Goal: Use online tool/utility: Utilize a website feature to perform a specific function

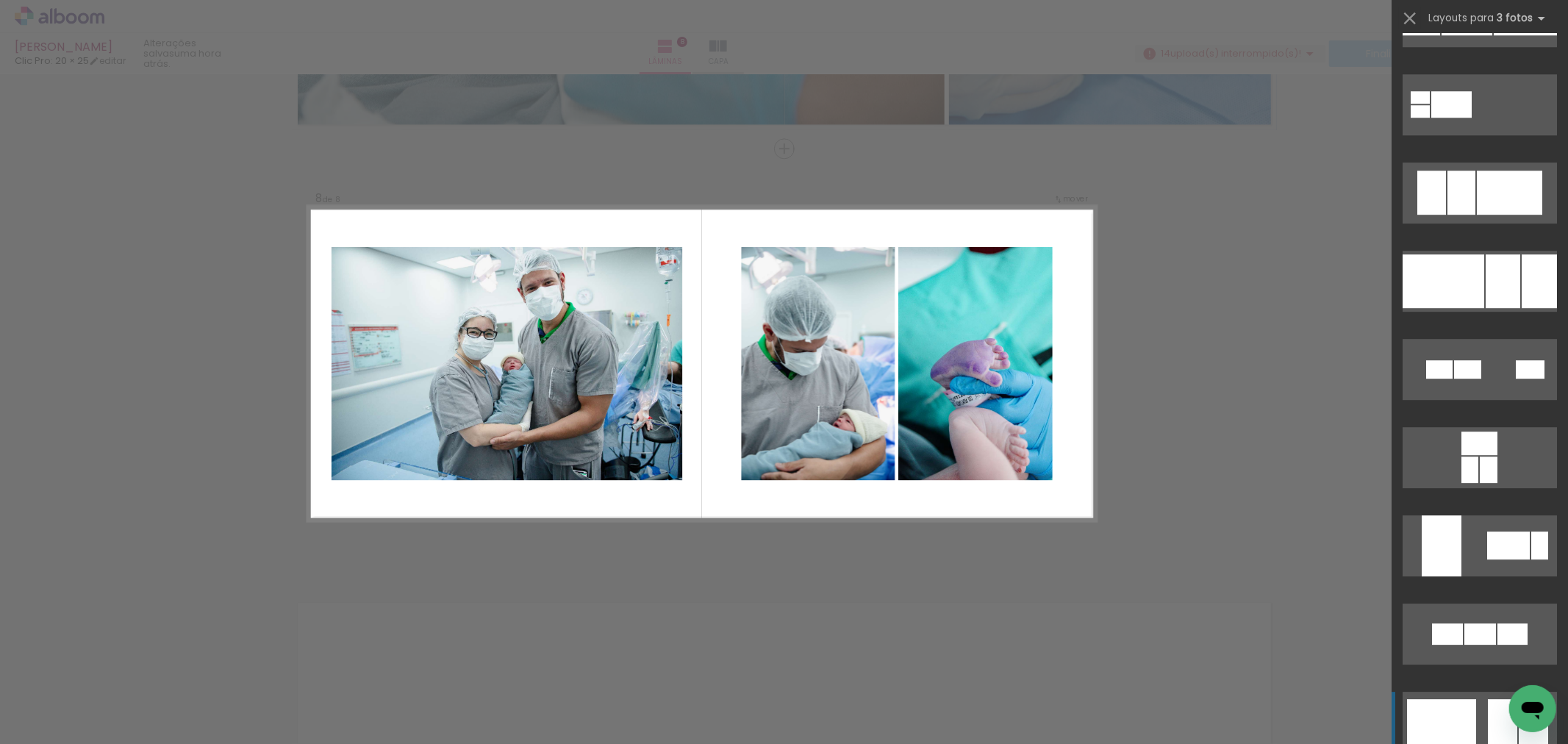
scroll to position [3757, 0]
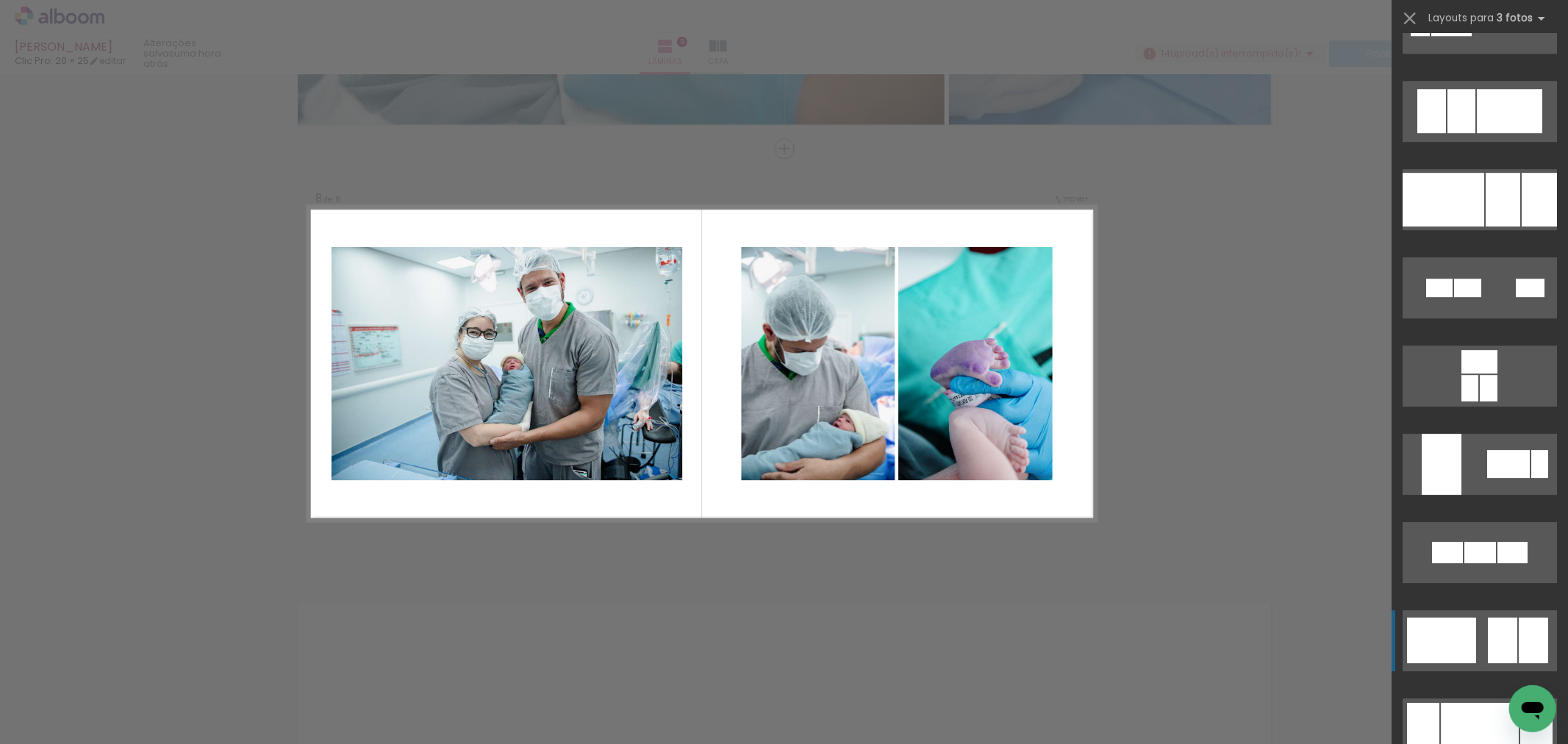
click at [1452, 650] on div at bounding box center [1442, 640] width 69 height 46
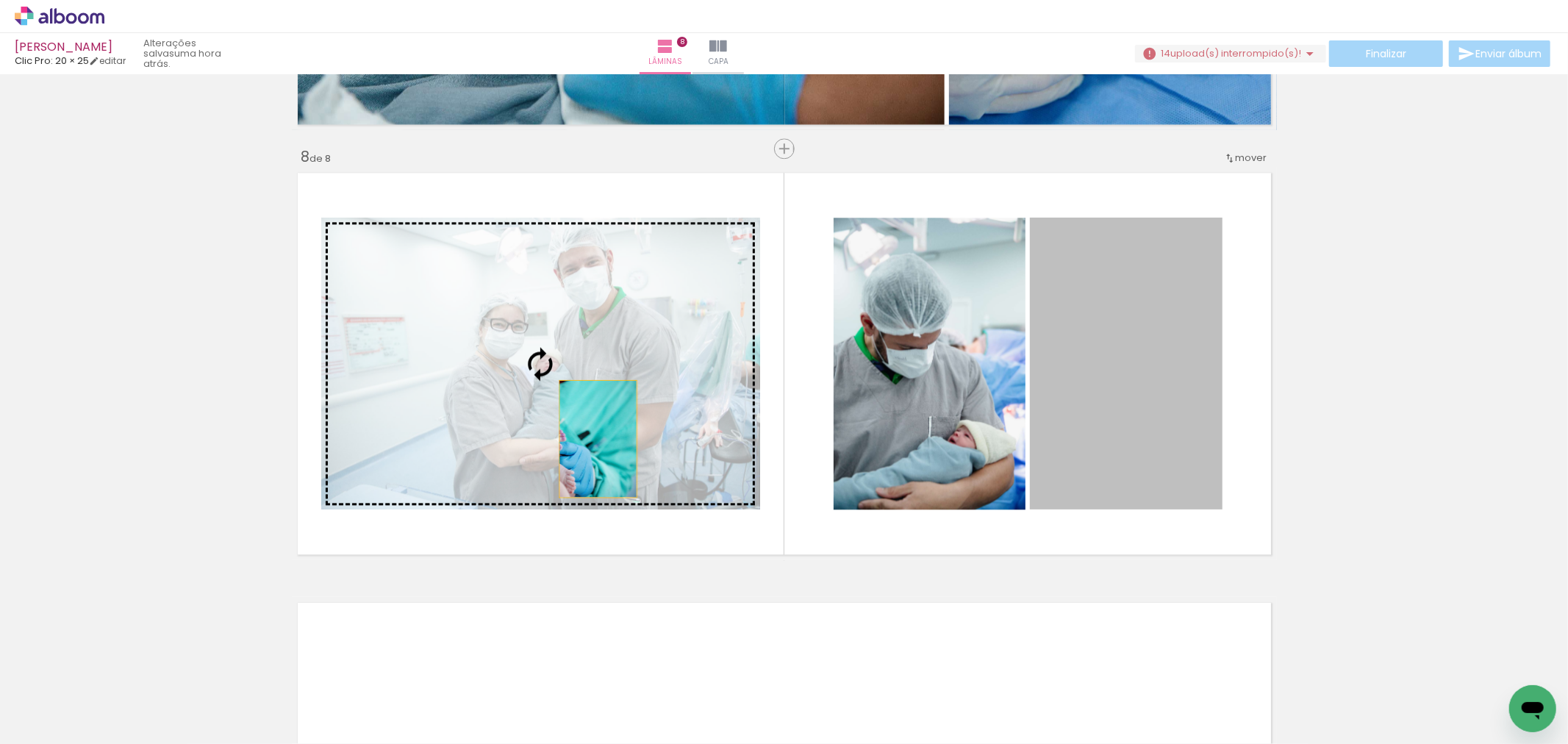
drag, startPoint x: 1204, startPoint y: 420, endPoint x: 567, endPoint y: 436, distance: 637.2
click at [0, 0] on slot at bounding box center [0, 0] width 0 height 0
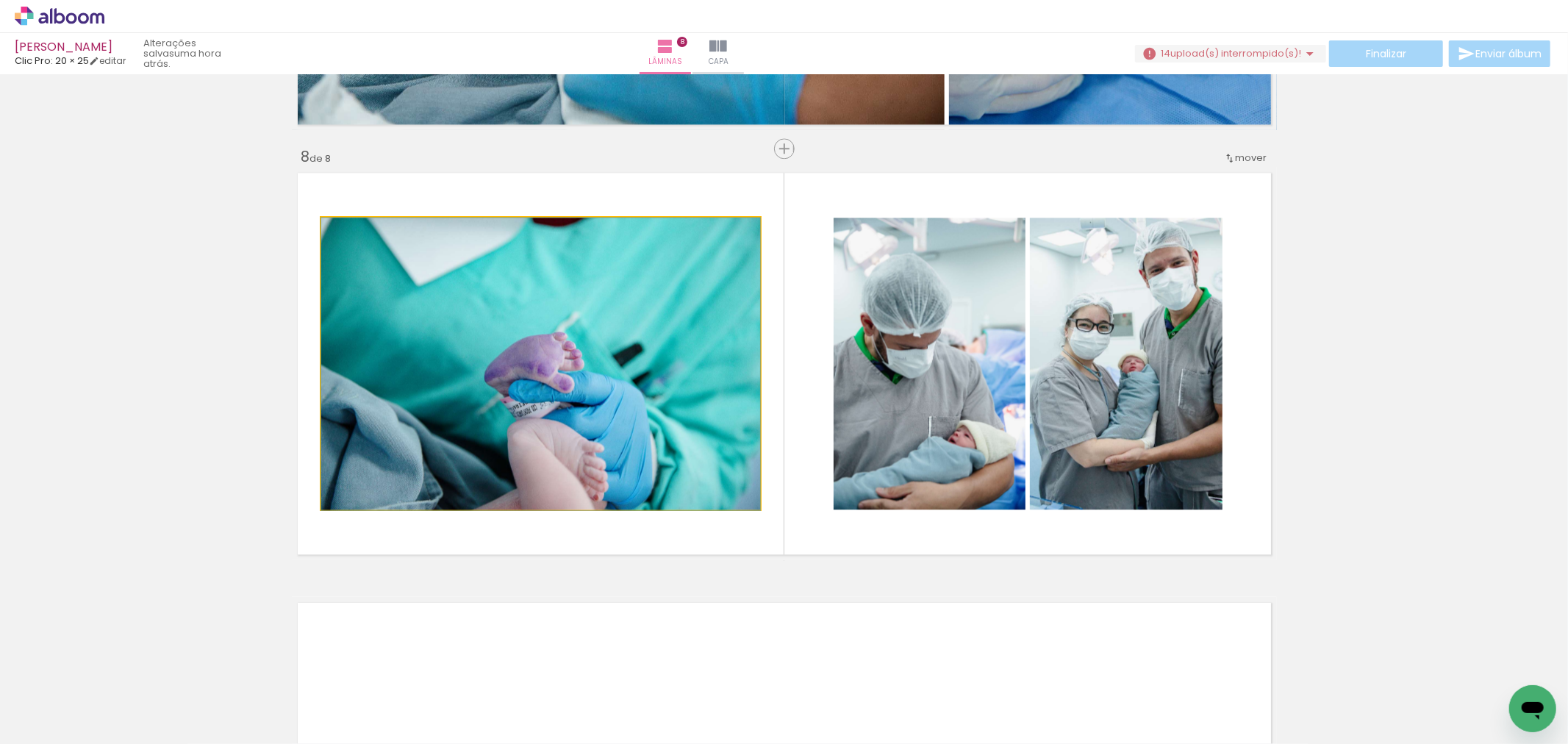
drag, startPoint x: 658, startPoint y: 425, endPoint x: 613, endPoint y: 462, distance: 58.3
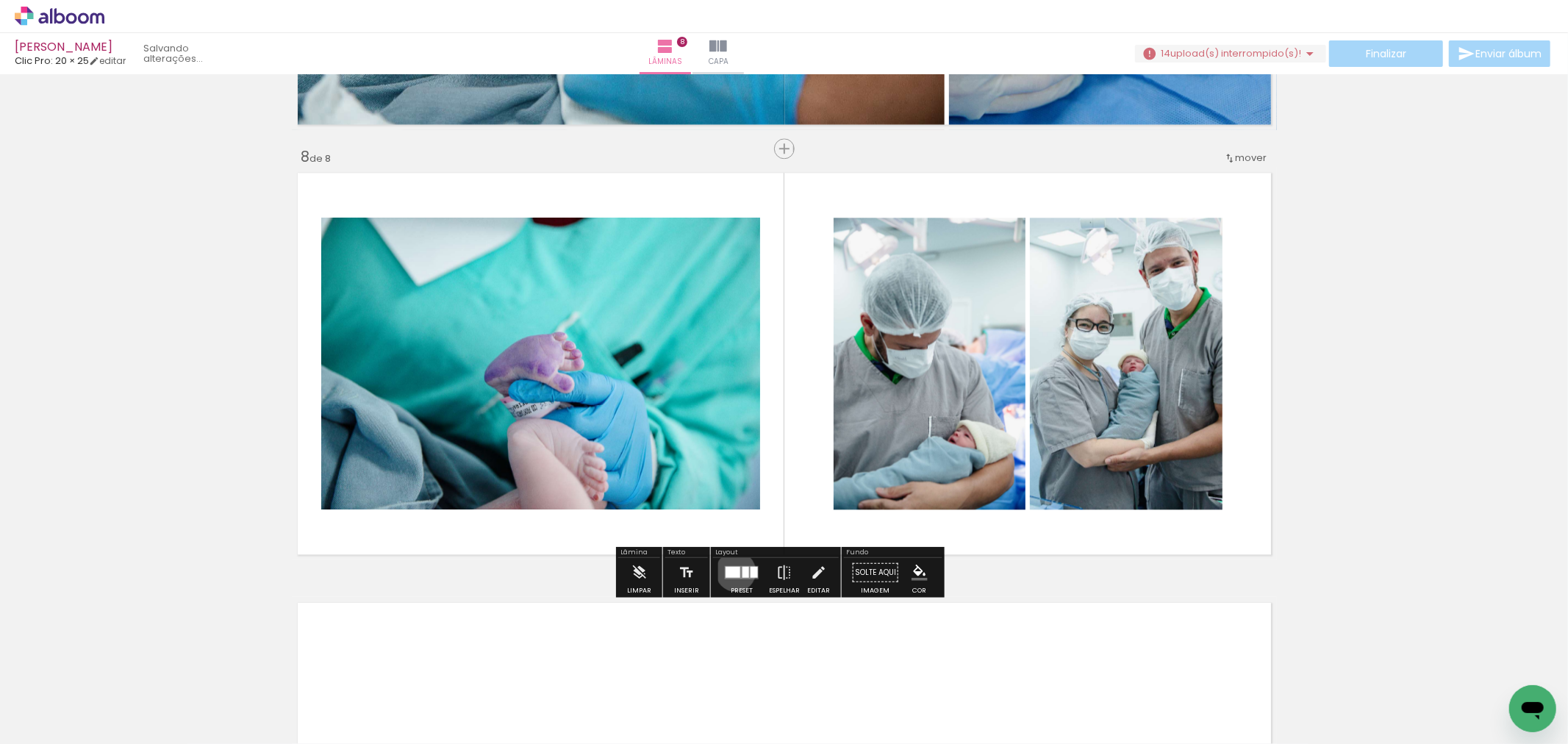
click at [732, 570] on div at bounding box center [733, 571] width 15 height 11
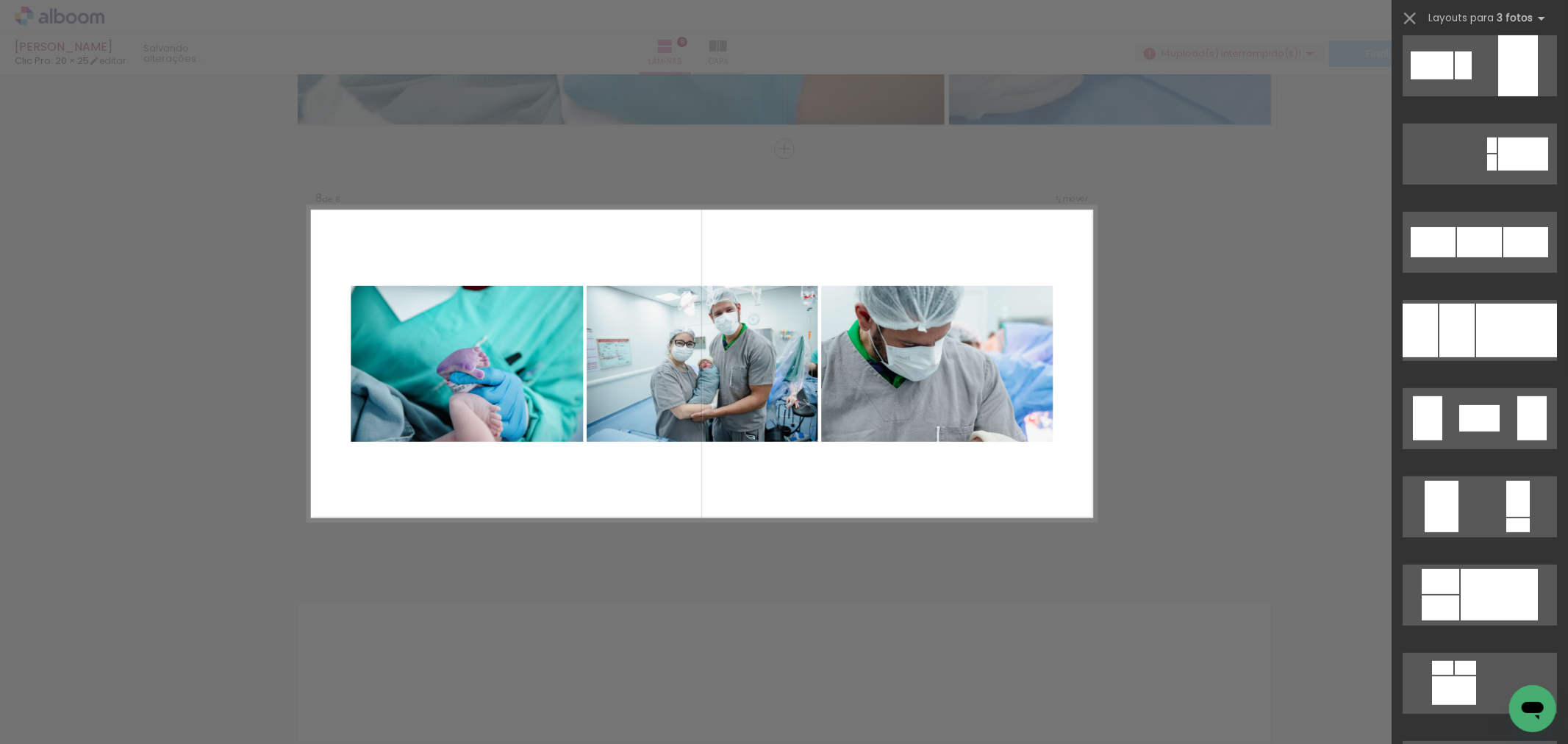
scroll to position [10121, 0]
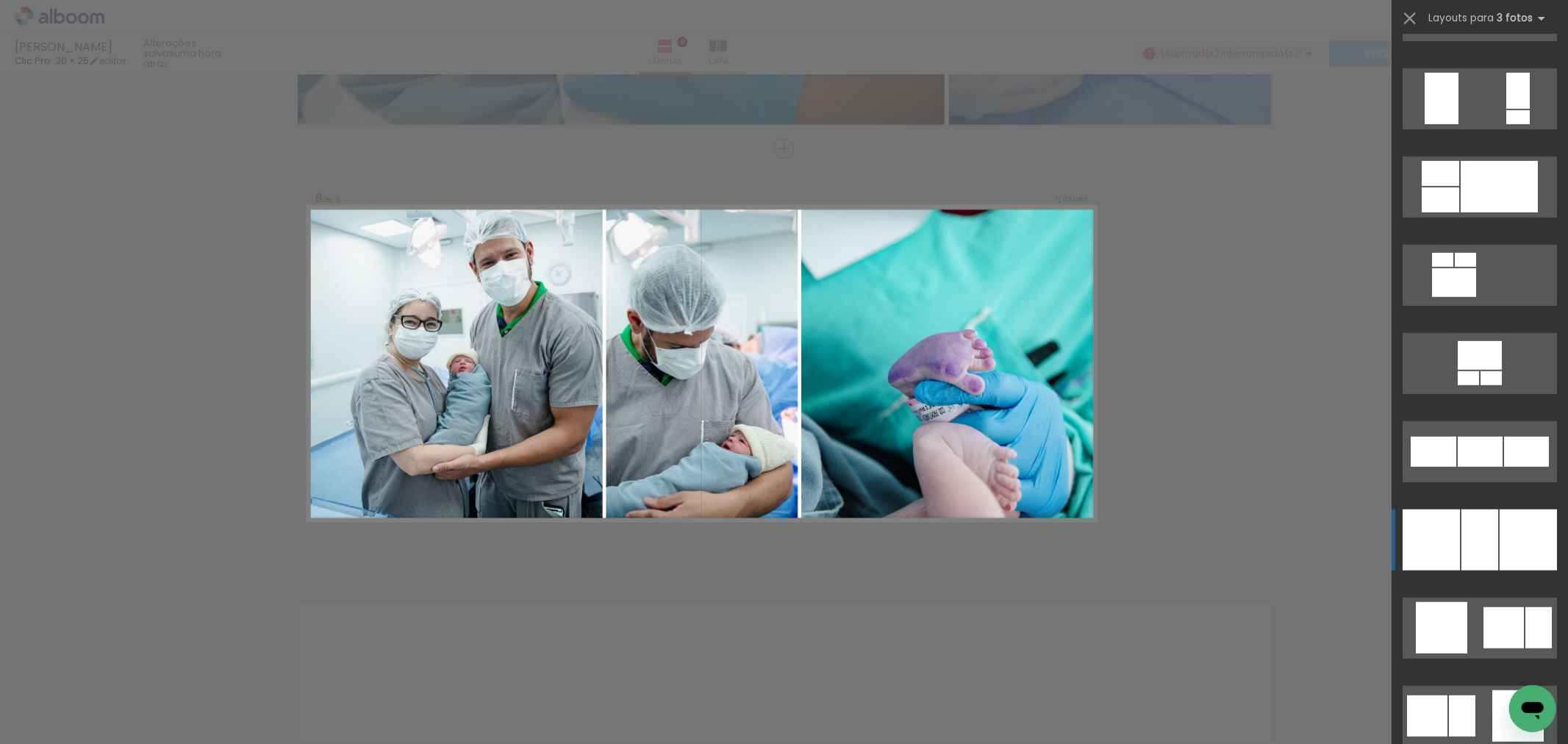
click at [1480, 520] on div at bounding box center [1480, 540] width 37 height 61
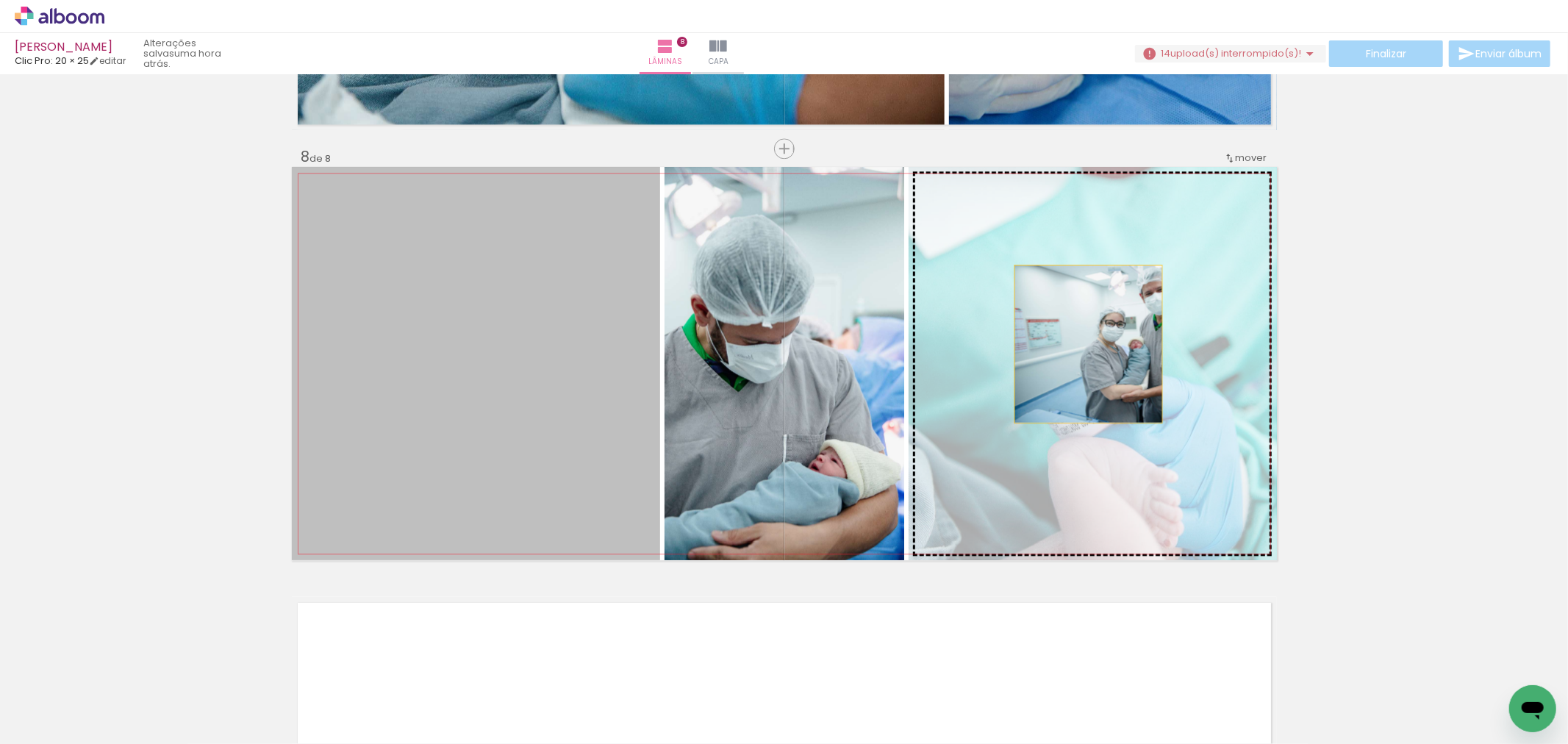
drag, startPoint x: 497, startPoint y: 418, endPoint x: 1082, endPoint y: 346, distance: 589.4
click at [0, 0] on slot at bounding box center [0, 0] width 0 height 0
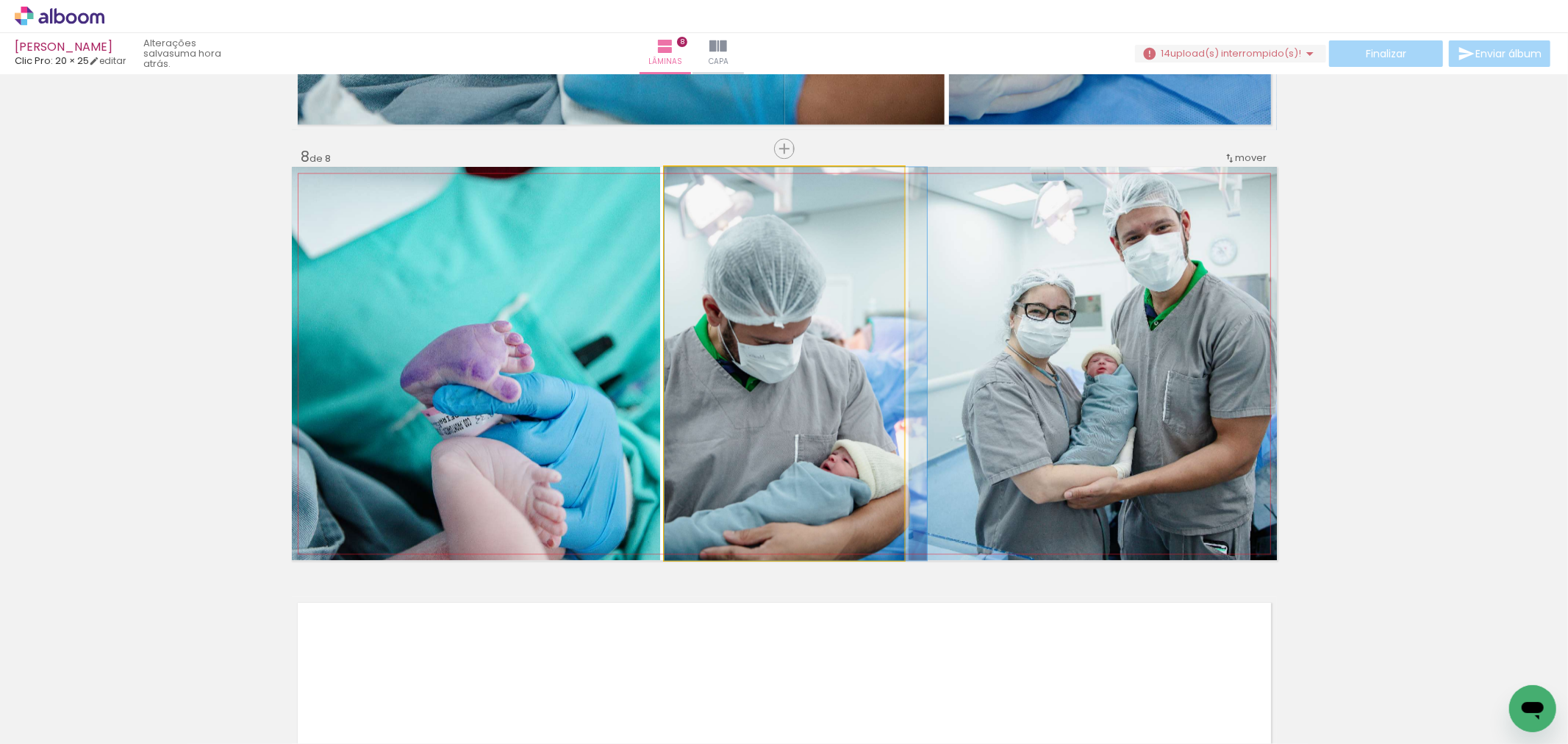
drag, startPoint x: 817, startPoint y: 439, endPoint x: 927, endPoint y: 442, distance: 110.0
click at [0, 0] on slot at bounding box center [0, 0] width 0 height 0
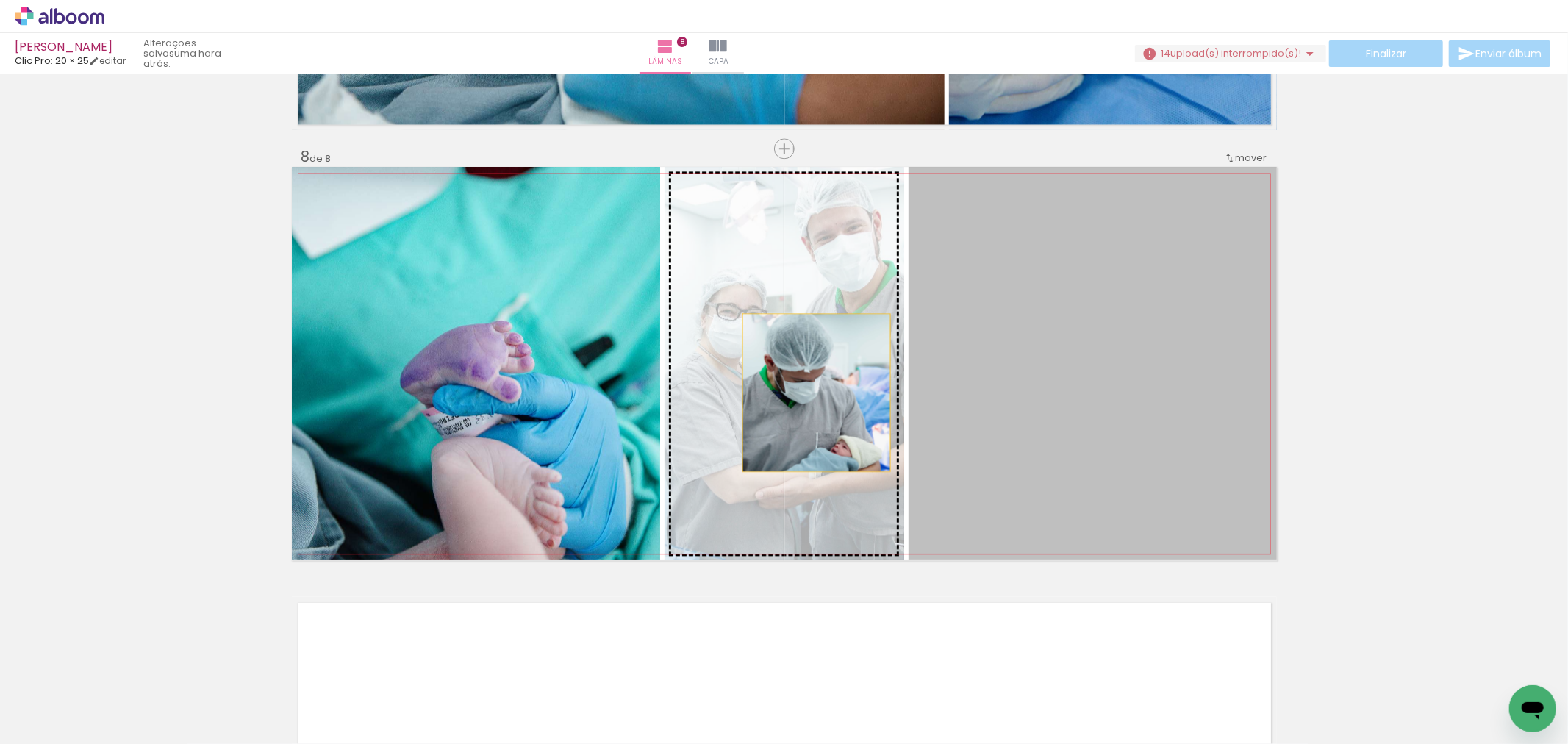
drag, startPoint x: 1007, startPoint y: 413, endPoint x: 809, endPoint y: 391, distance: 199.2
click at [0, 0] on slot at bounding box center [0, 0] width 0 height 0
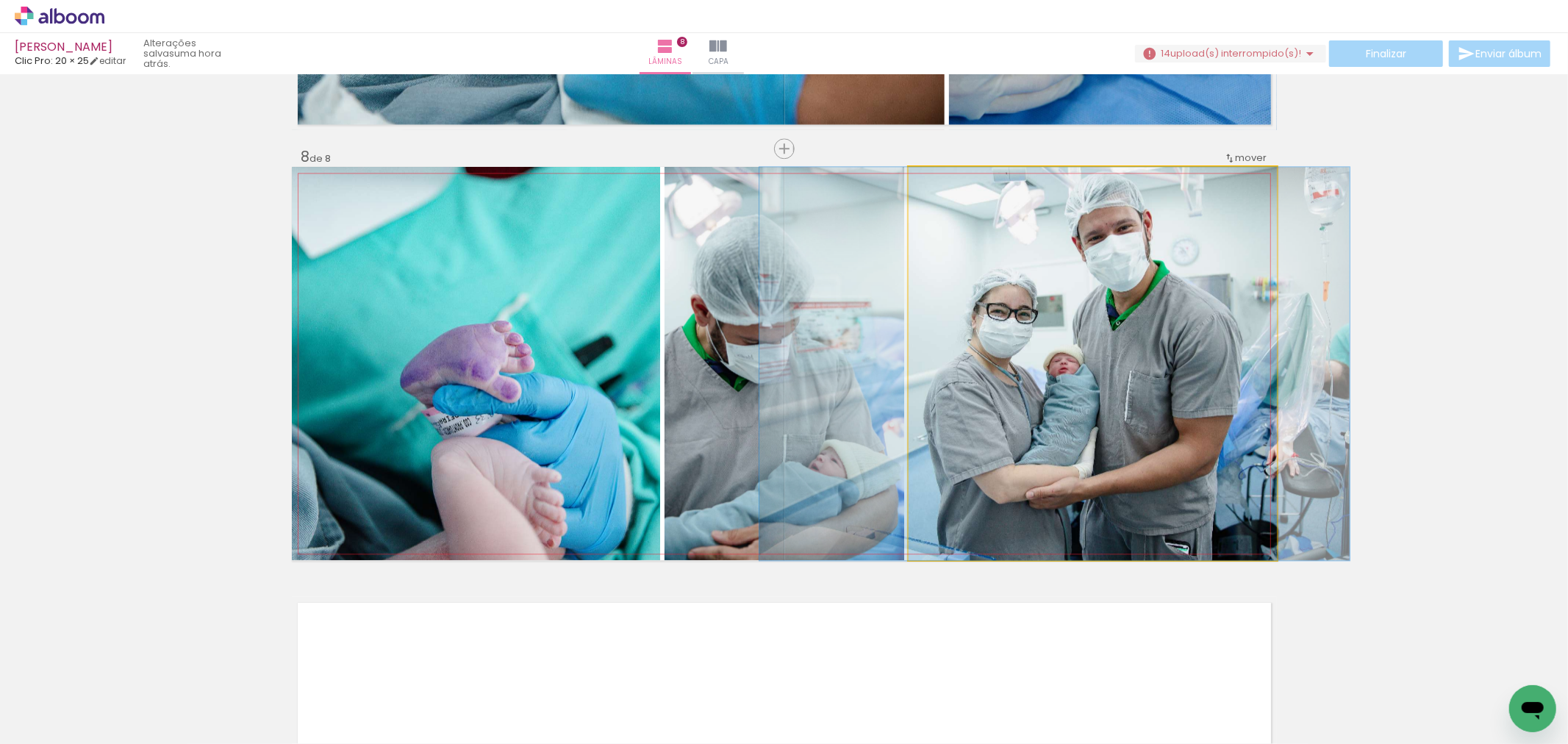
drag, startPoint x: 1053, startPoint y: 365, endPoint x: 1015, endPoint y: 360, distance: 38.3
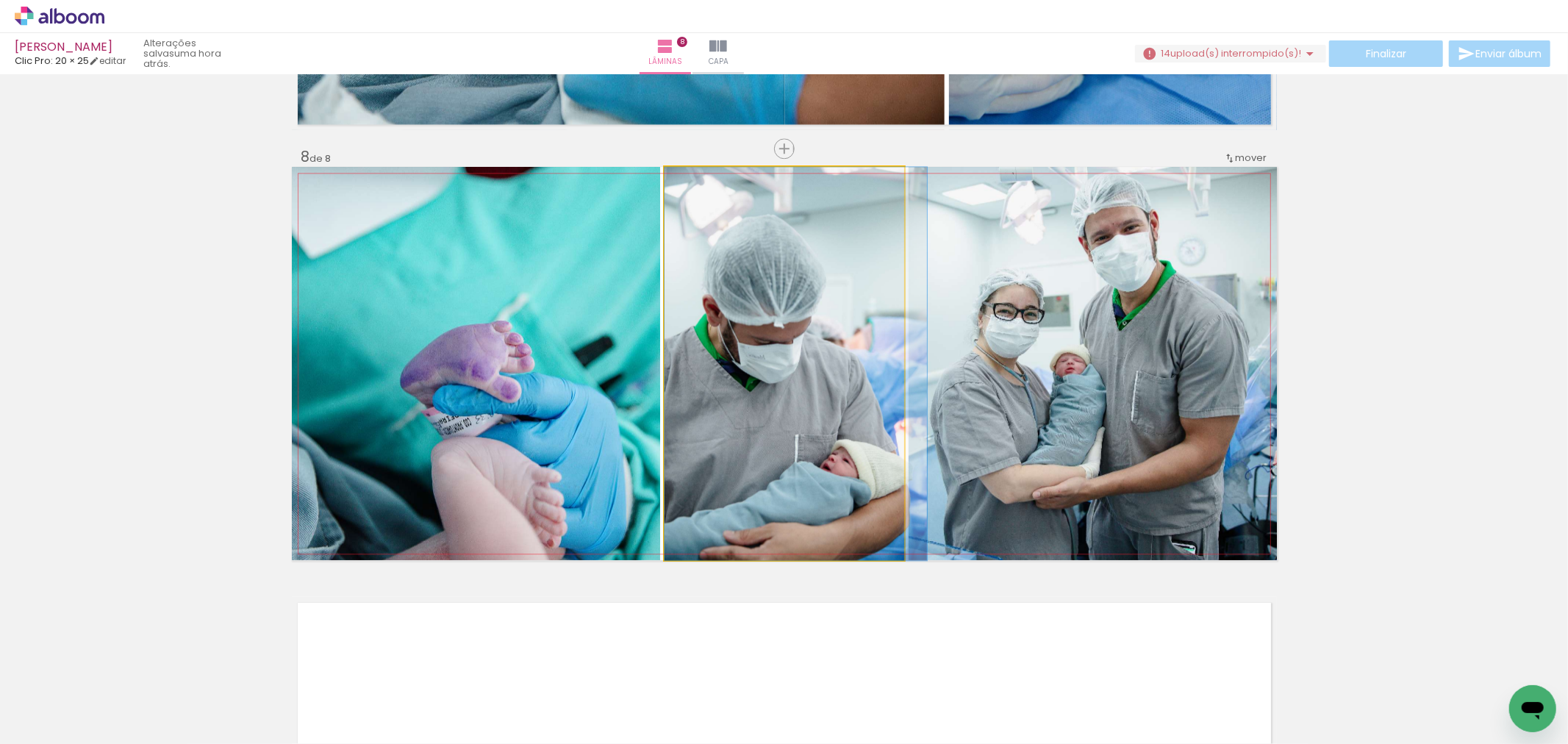
drag, startPoint x: 802, startPoint y: 423, endPoint x: 820, endPoint y: 420, distance: 18.2
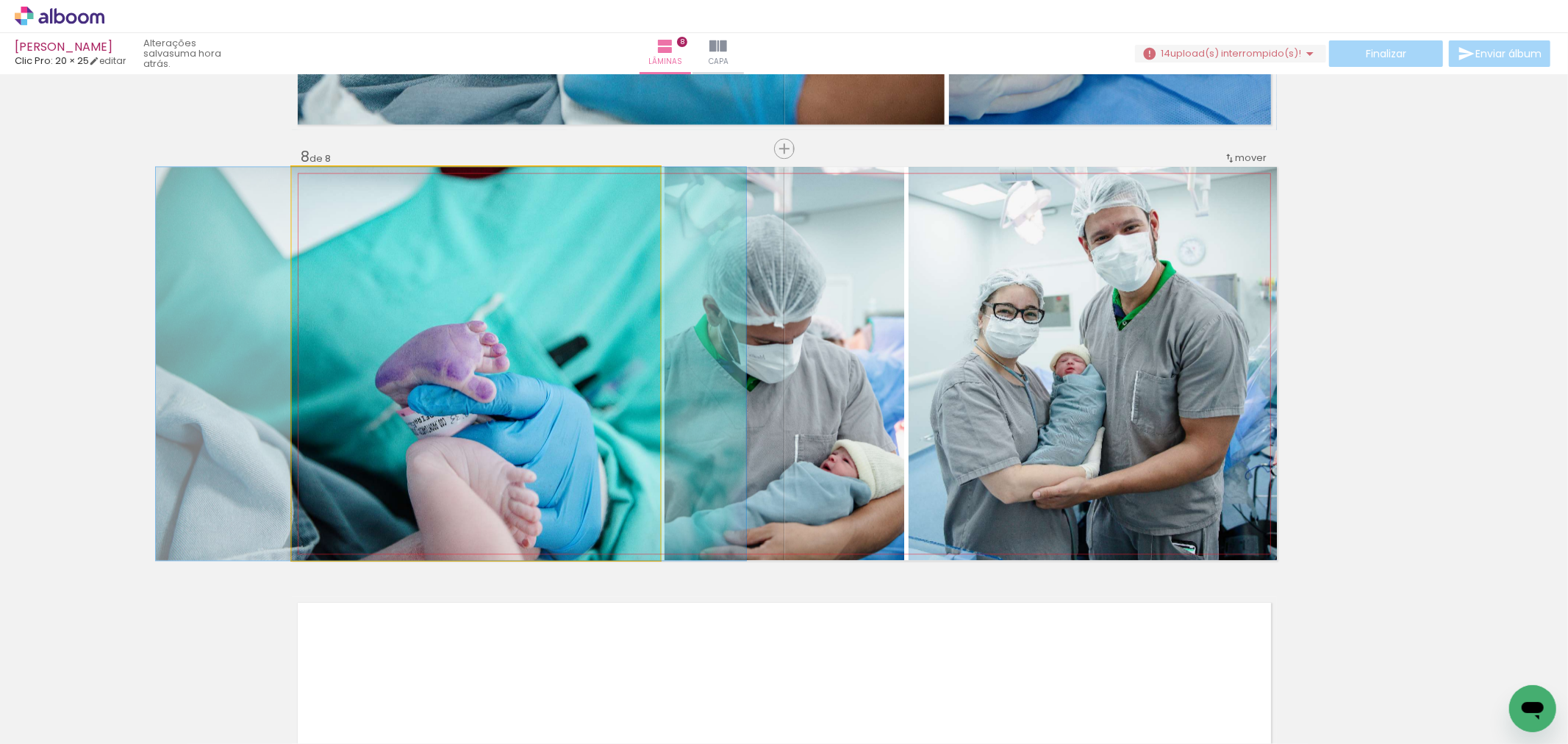
drag, startPoint x: 552, startPoint y: 481, endPoint x: 526, endPoint y: 456, distance: 36.1
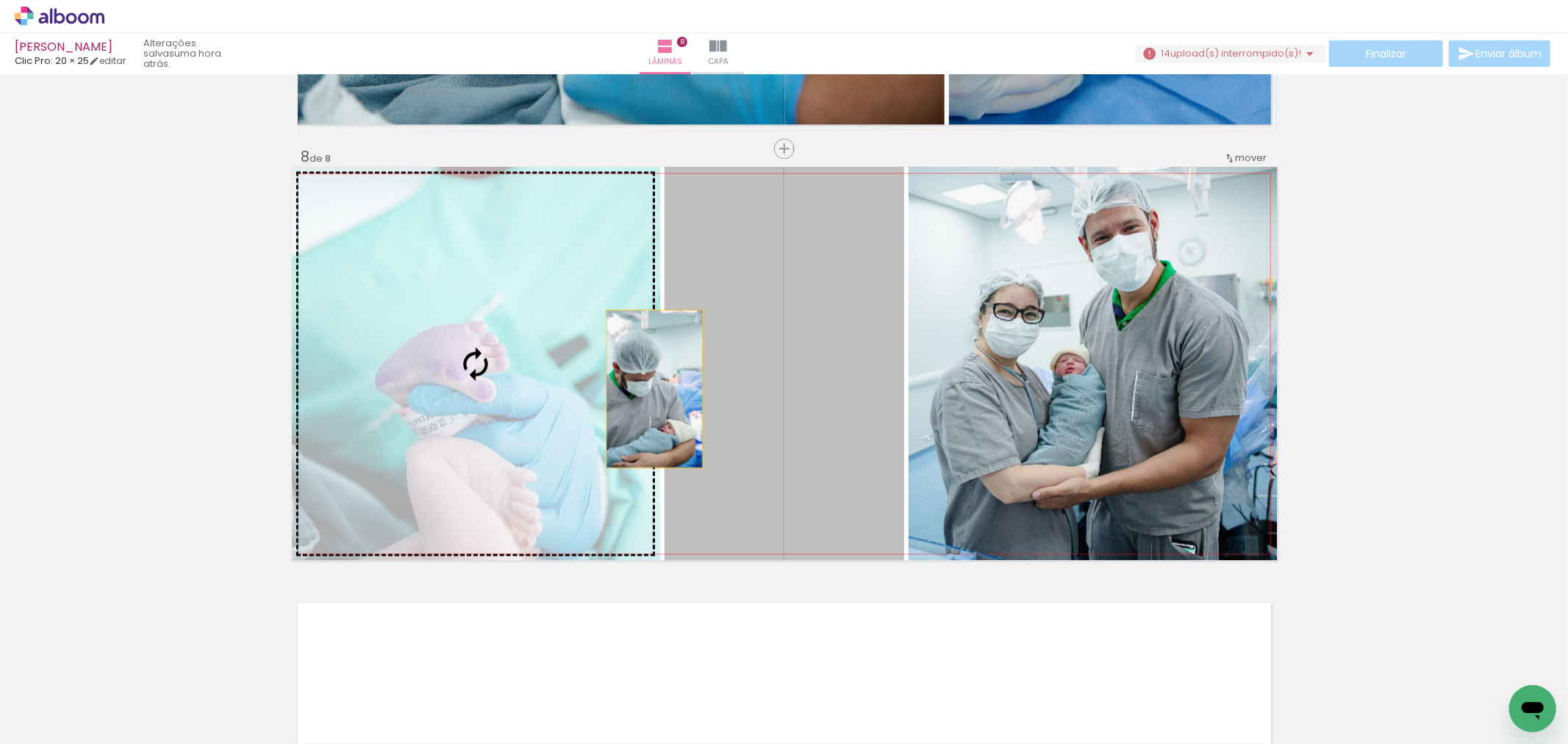
drag, startPoint x: 747, startPoint y: 377, endPoint x: 645, endPoint y: 390, distance: 102.8
click at [0, 0] on slot at bounding box center [0, 0] width 0 height 0
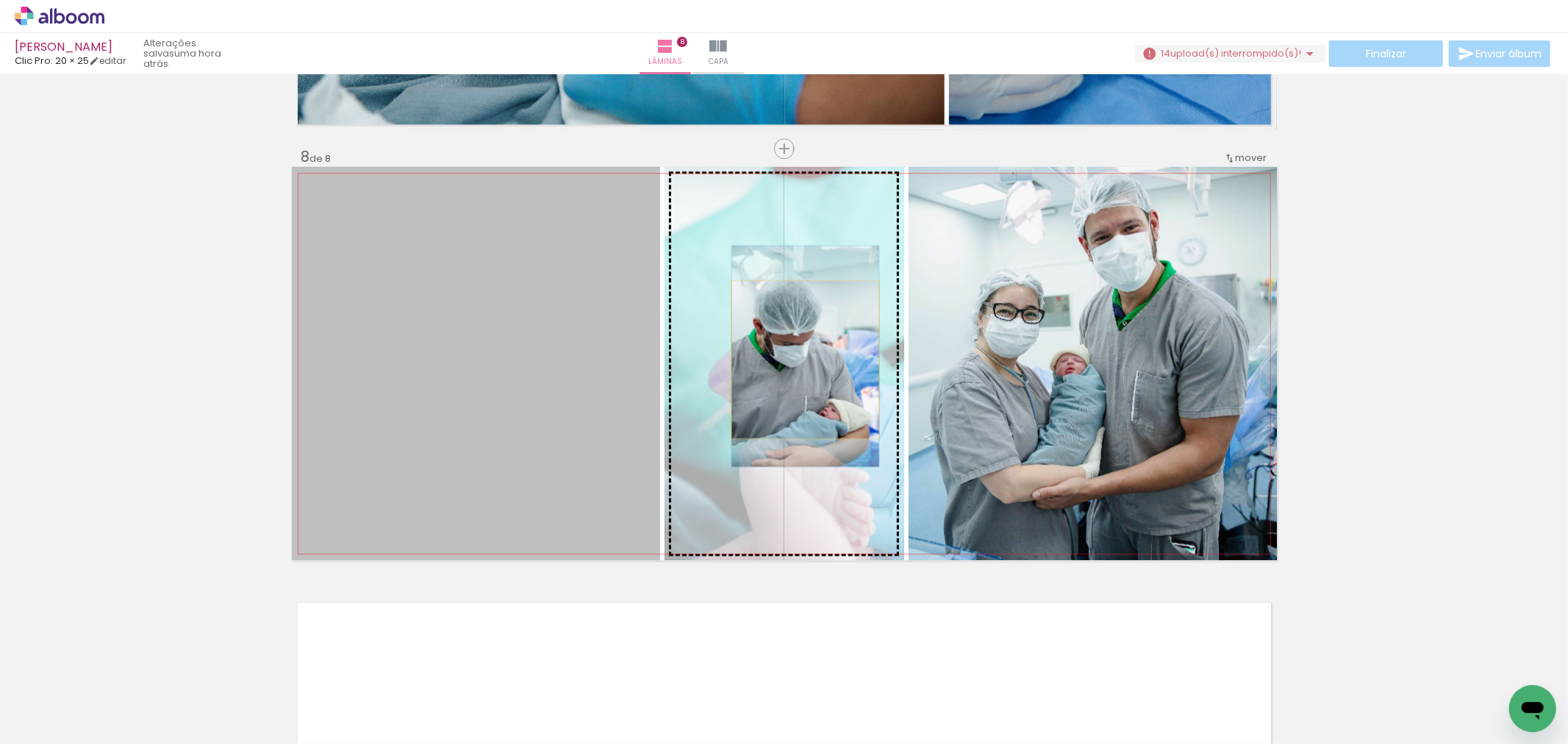
drag, startPoint x: 600, startPoint y: 401, endPoint x: 800, endPoint y: 358, distance: 204.6
click at [0, 0] on slot at bounding box center [0, 0] width 0 height 0
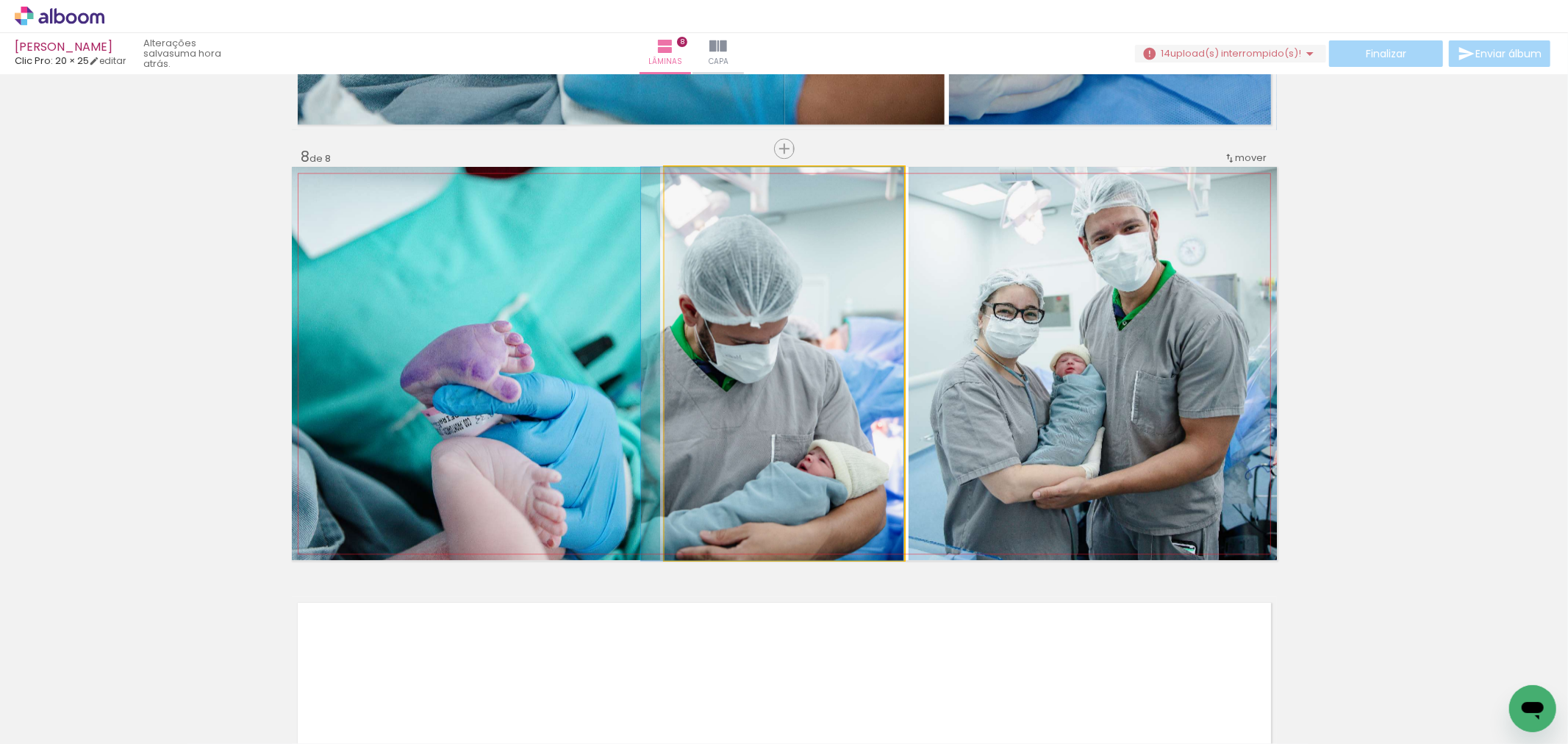
drag, startPoint x: 782, startPoint y: 392, endPoint x: 754, endPoint y: 400, distance: 29.1
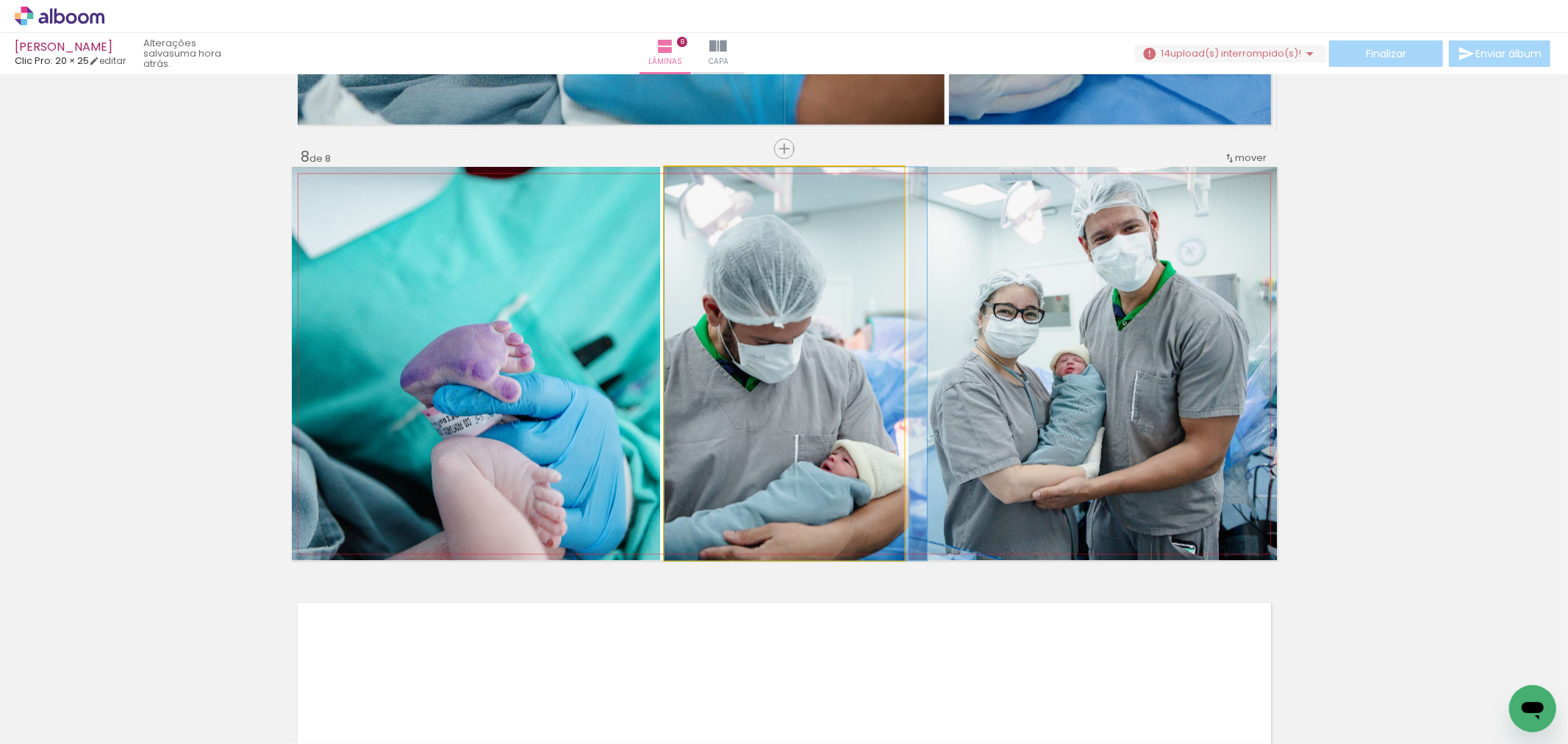
drag, startPoint x: 754, startPoint y: 400, endPoint x: 794, endPoint y: 388, distance: 41.8
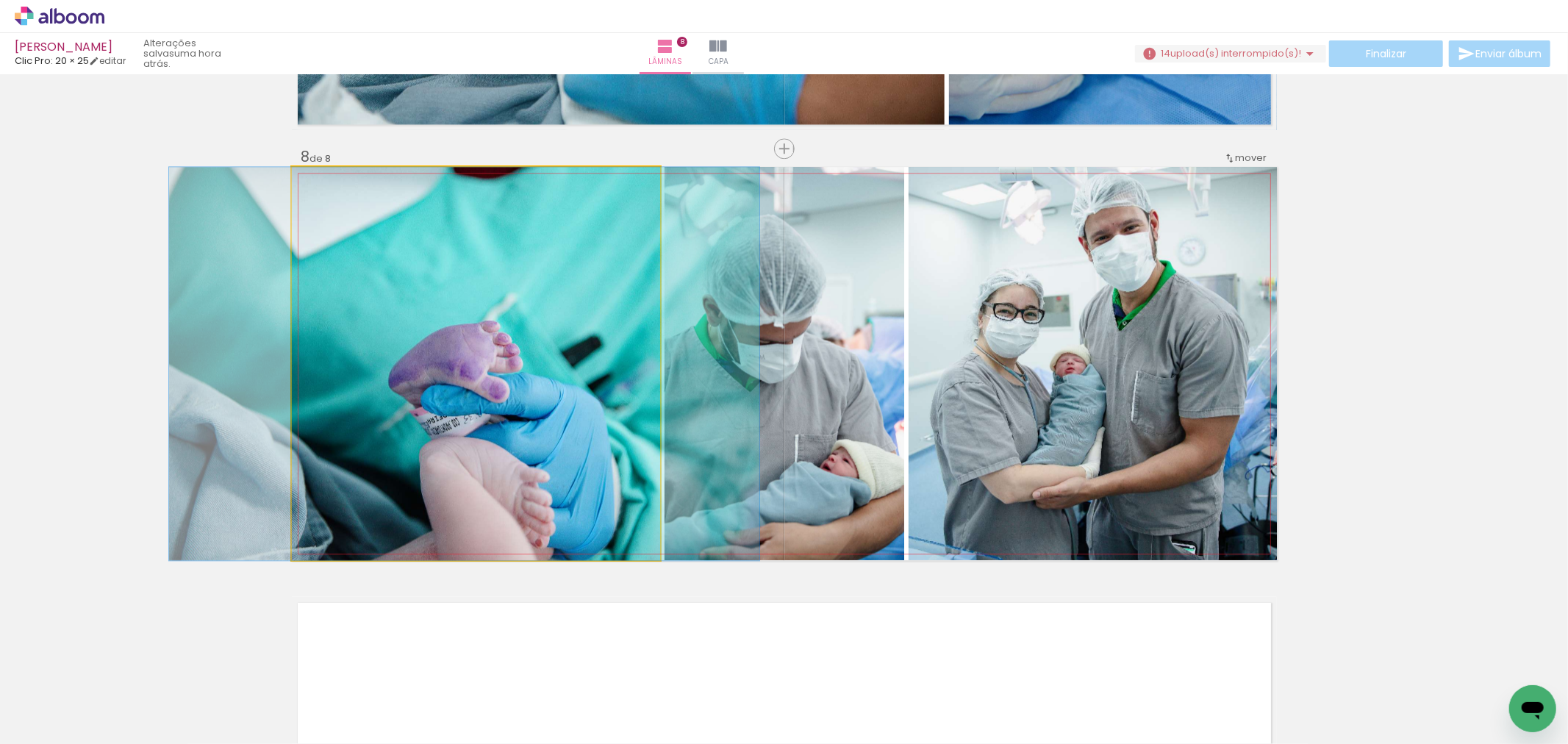
drag, startPoint x: 596, startPoint y: 435, endPoint x: 584, endPoint y: 435, distance: 12.0
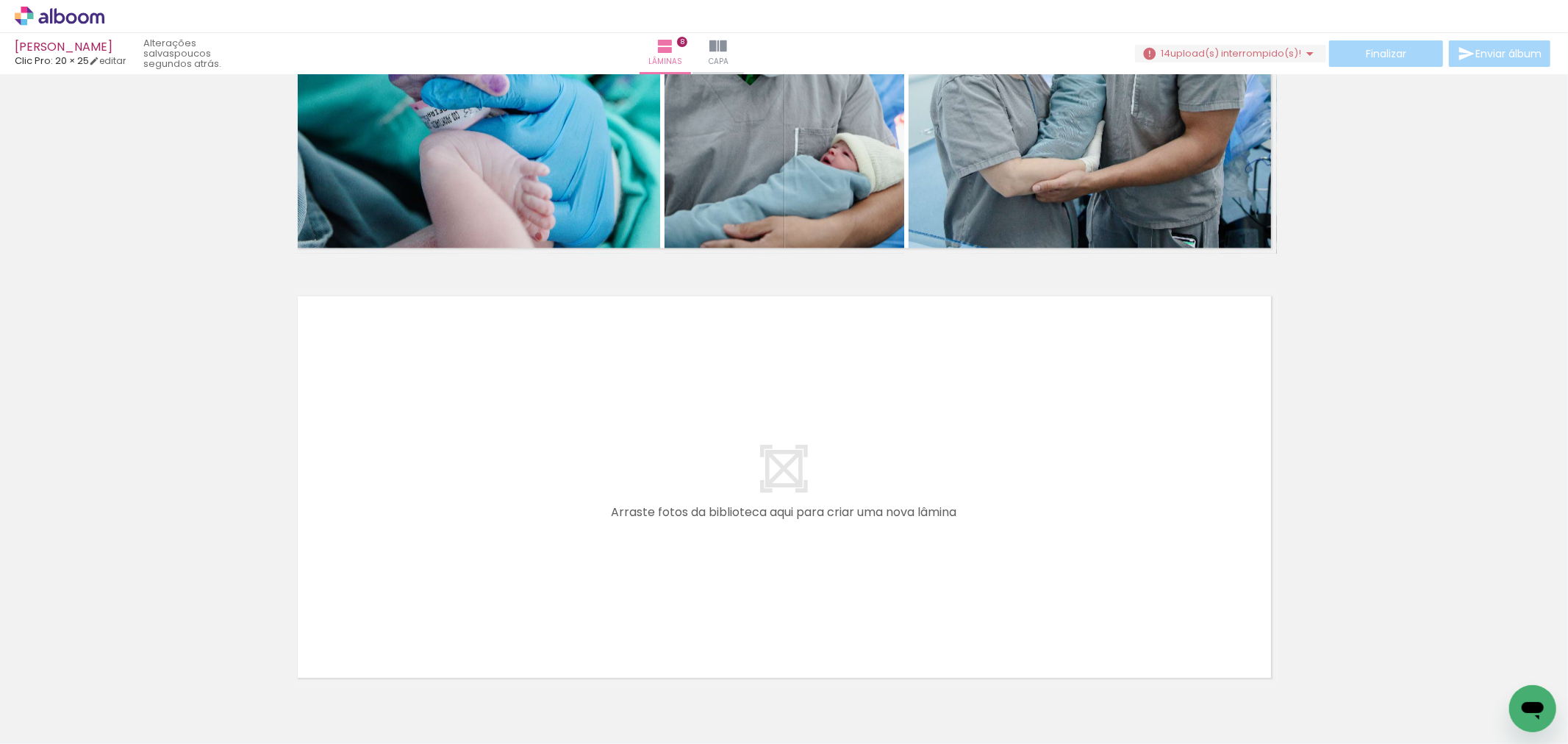
scroll to position [3349, 0]
